Goal: Information Seeking & Learning: Stay updated

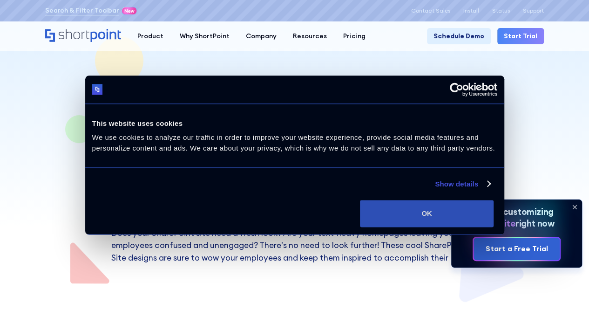
click at [494, 227] on button "OK" at bounding box center [427, 213] width 134 height 27
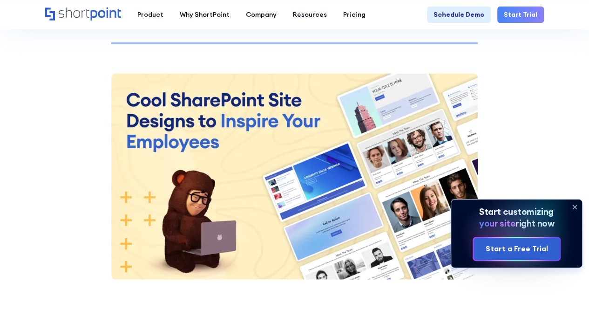
scroll to position [893, 0]
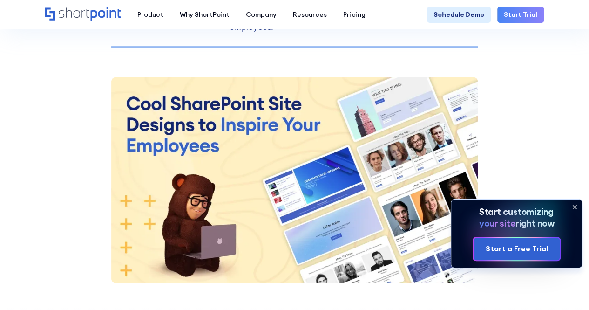
click at [331, 130] on img at bounding box center [294, 180] width 367 height 206
click at [296, 192] on img at bounding box center [294, 180] width 367 height 206
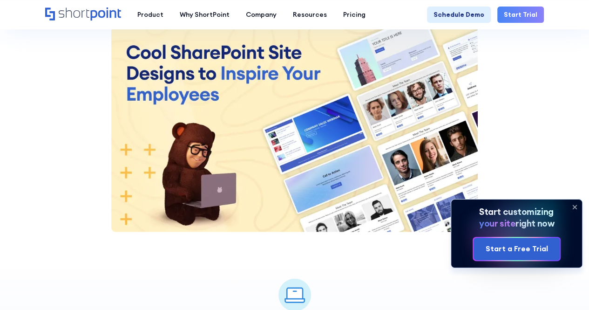
scroll to position [1042, 0]
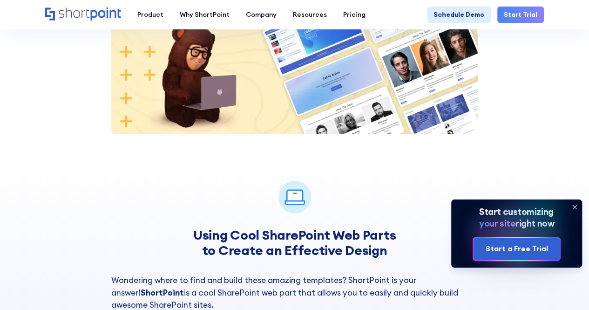
click at [324, 86] on img at bounding box center [294, 31] width 367 height 206
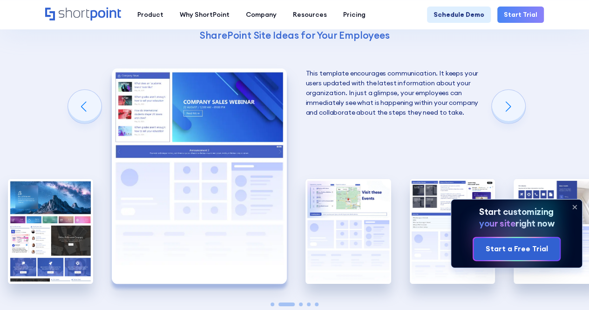
scroll to position [1434, 0]
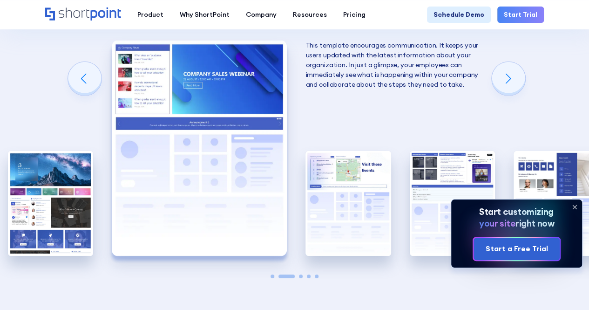
click at [199, 112] on img "2 / 5" at bounding box center [199, 148] width 175 height 215
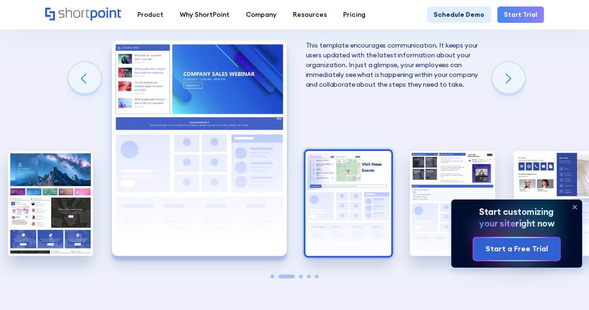
click at [363, 204] on img "3 / 5" at bounding box center [348, 203] width 85 height 105
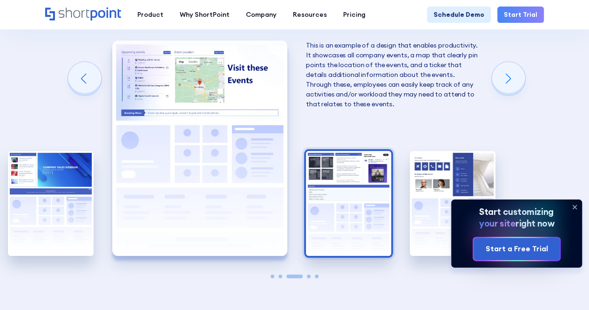
click at [348, 184] on img "4 / 5" at bounding box center [348, 203] width 85 height 105
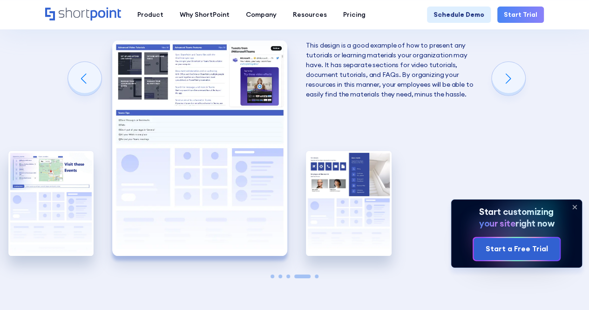
click at [348, 184] on img "5 / 5" at bounding box center [348, 203] width 85 height 105
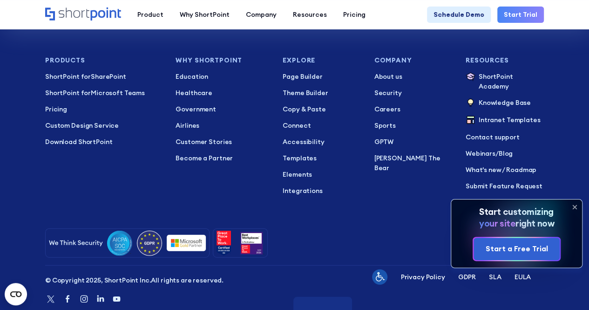
scroll to position [2808, 0]
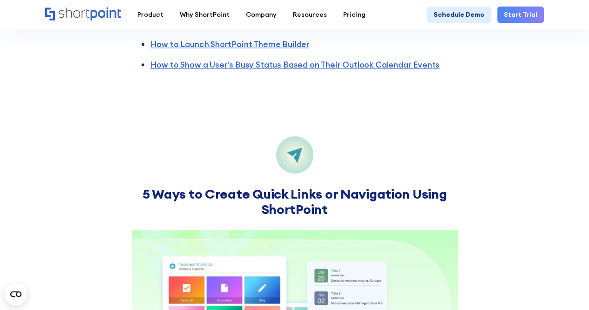
scroll to position [2534, 0]
